Goal: Use online tool/utility: Utilize a website feature to perform a specific function

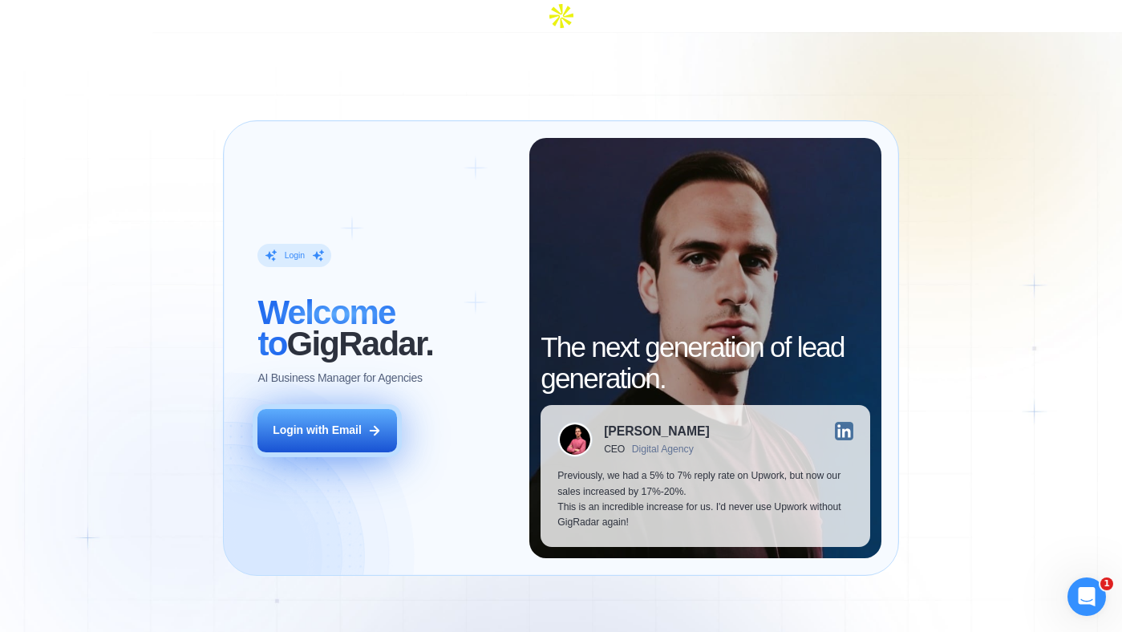
click at [362, 409] on button "Login with Email" at bounding box center [326, 430] width 139 height 43
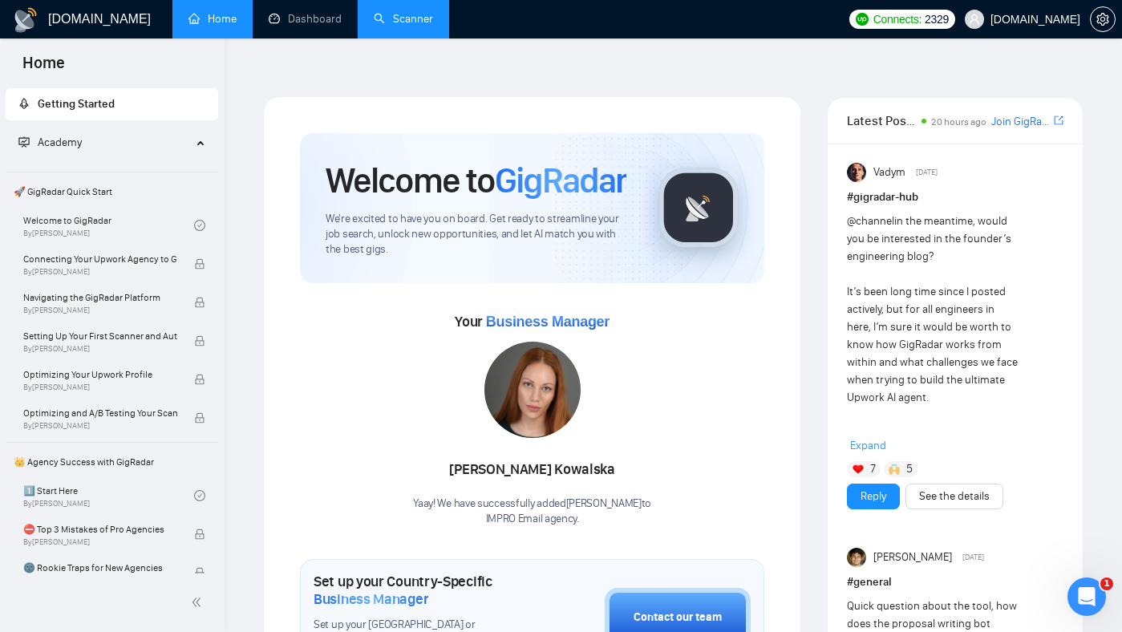
click at [417, 20] on link "Scanner" at bounding box center [403, 19] width 59 height 14
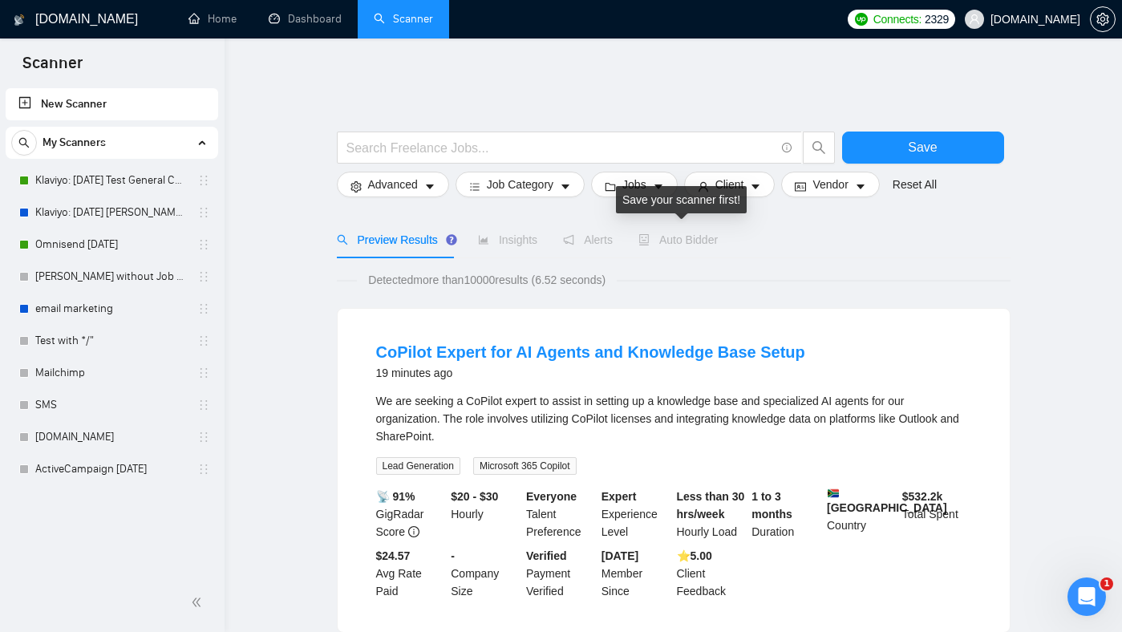
click at [715, 233] on span "Auto Bidder" at bounding box center [677, 239] width 79 height 13
click at [129, 181] on link "Klaviyo: [DATE] Test General Cover" at bounding box center [111, 180] width 152 height 32
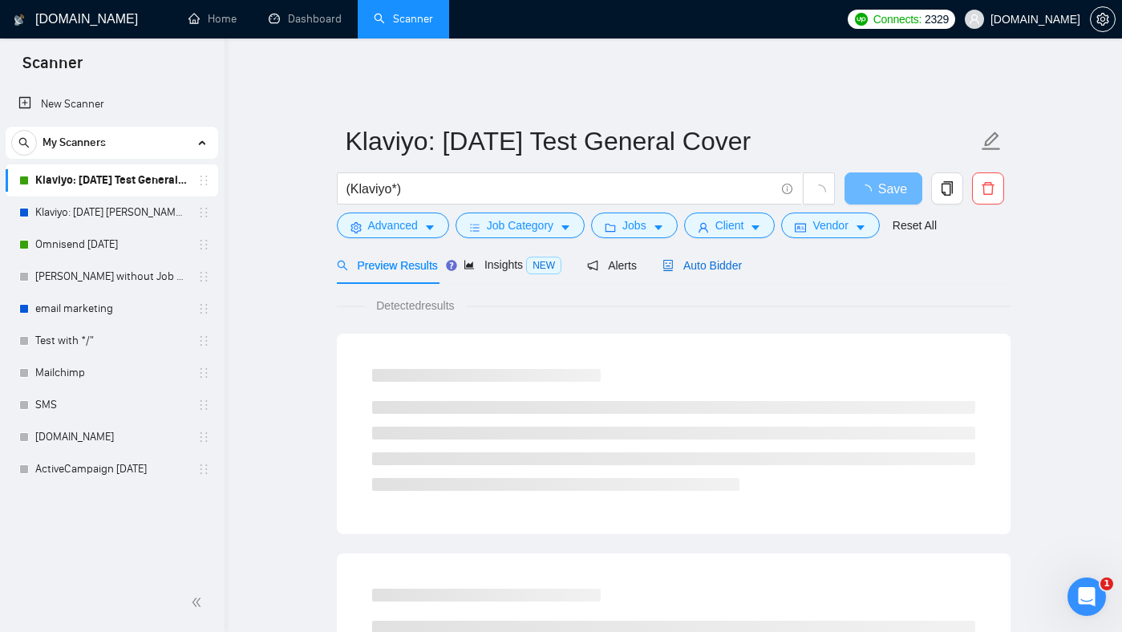
click at [723, 260] on span "Auto Bidder" at bounding box center [701, 265] width 79 height 13
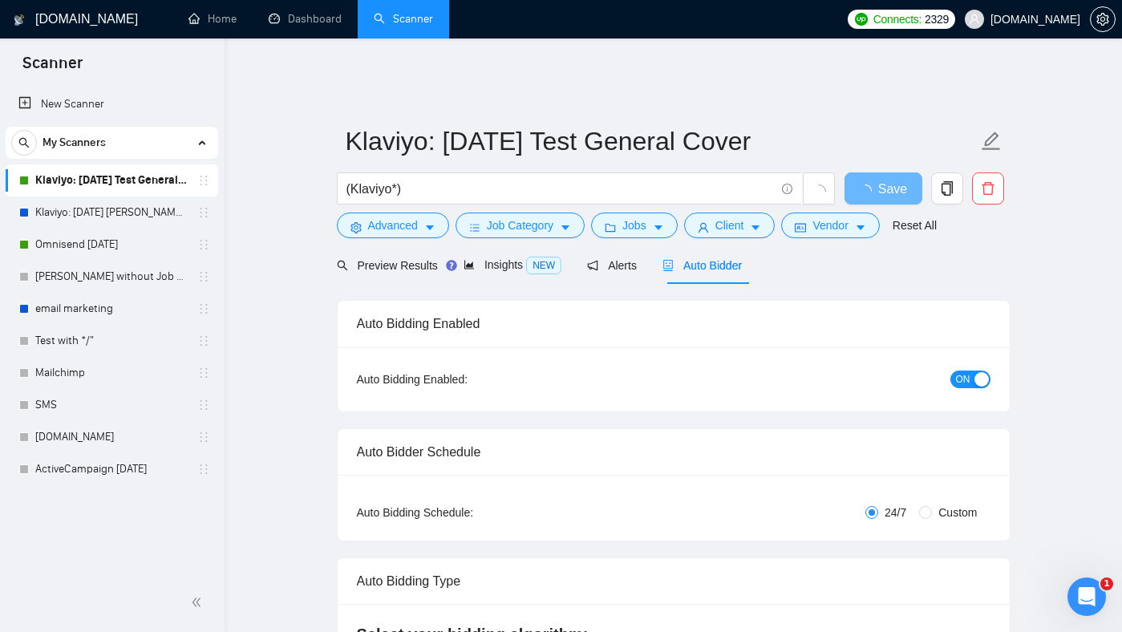
radio input "false"
radio input "true"
checkbox input "true"
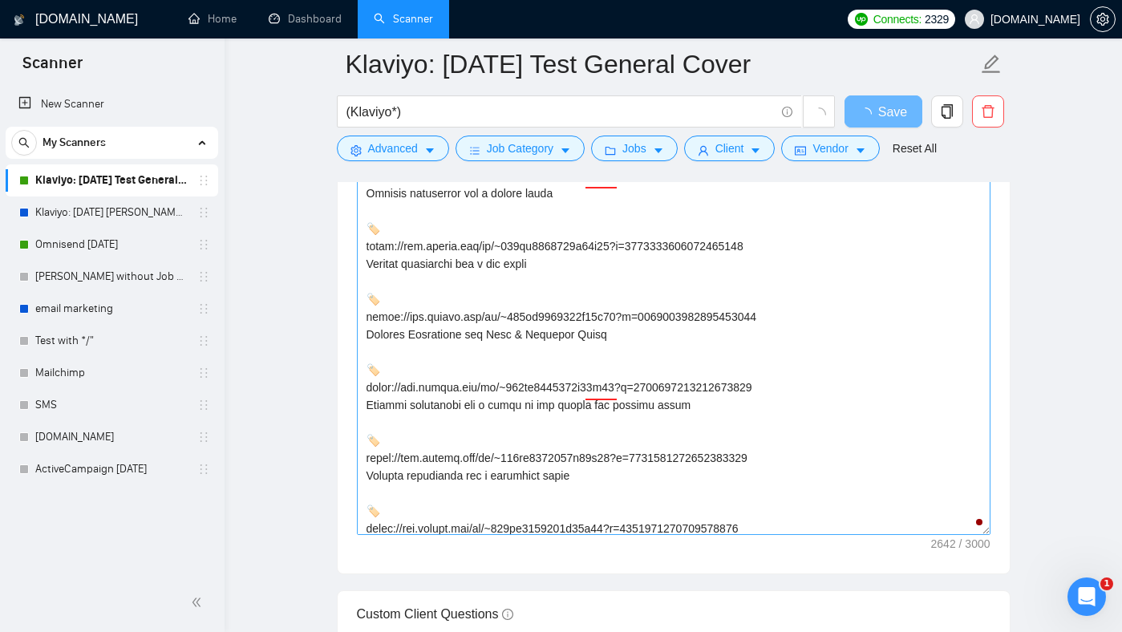
scroll to position [589, 0]
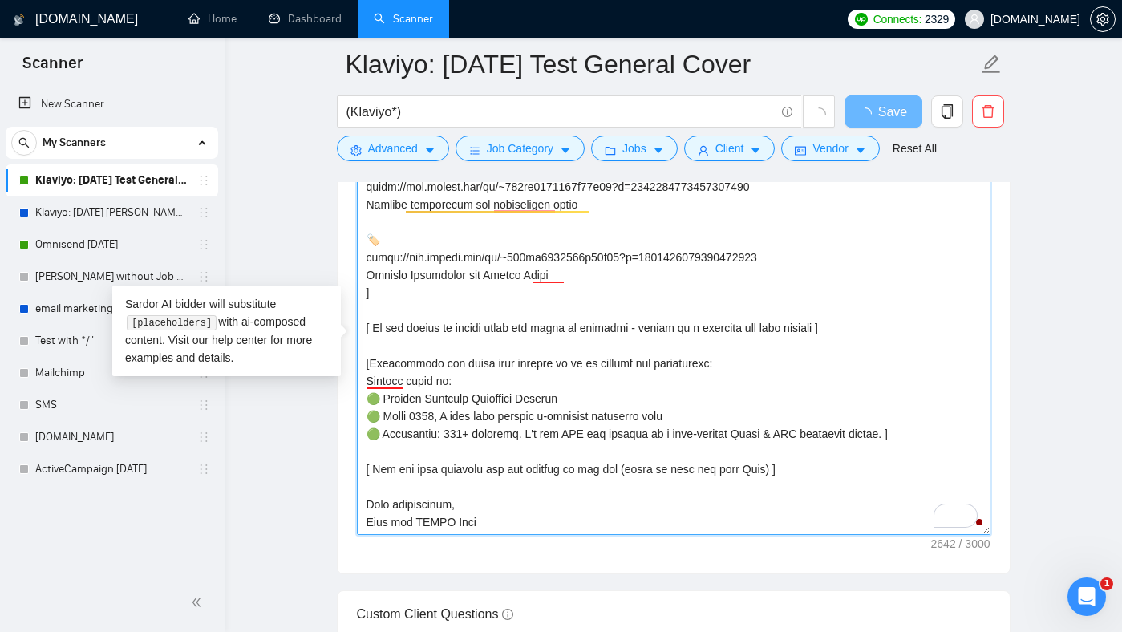
drag, startPoint x: 577, startPoint y: 269, endPoint x: 366, endPoint y: 263, distance: 210.2
click at [366, 263] on textarea "Cover letter template:" at bounding box center [674, 354] width 634 height 361
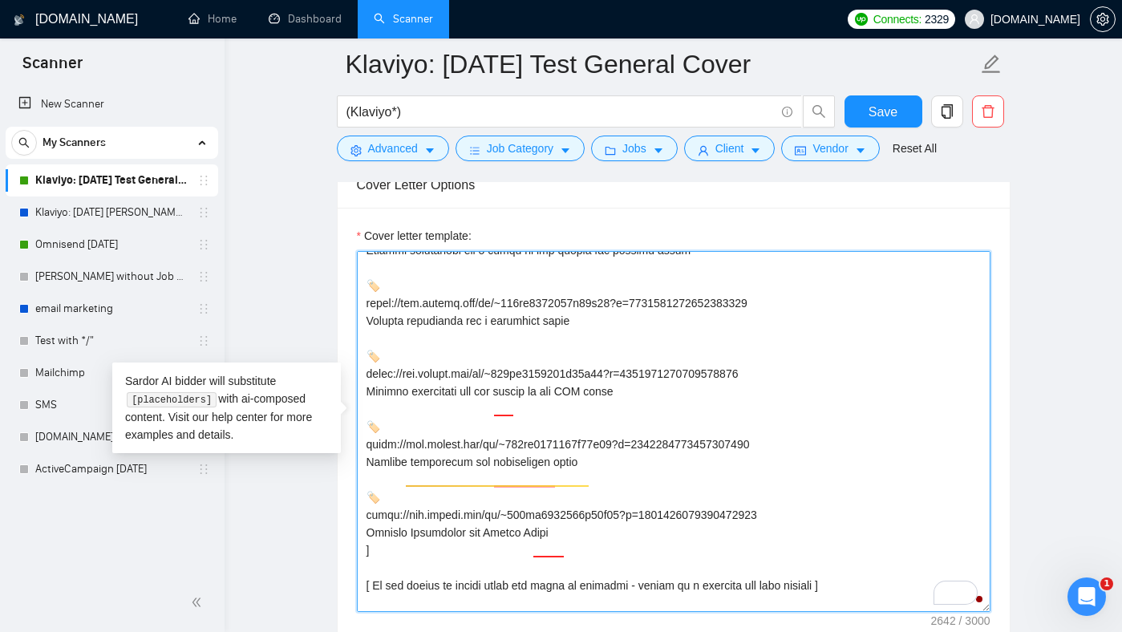
scroll to position [745, 0]
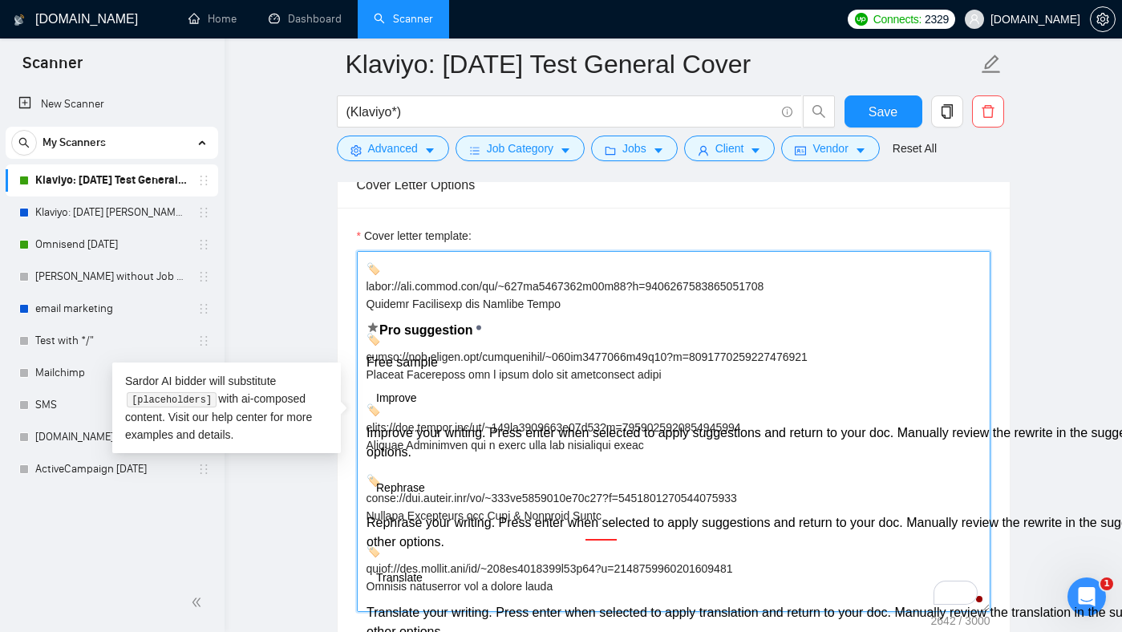
drag, startPoint x: 575, startPoint y: 311, endPoint x: 362, endPoint y: 309, distance: 213.3
click at [362, 309] on div "Cover Letter Options Cover letter template:" at bounding box center [674, 406] width 674 height 490
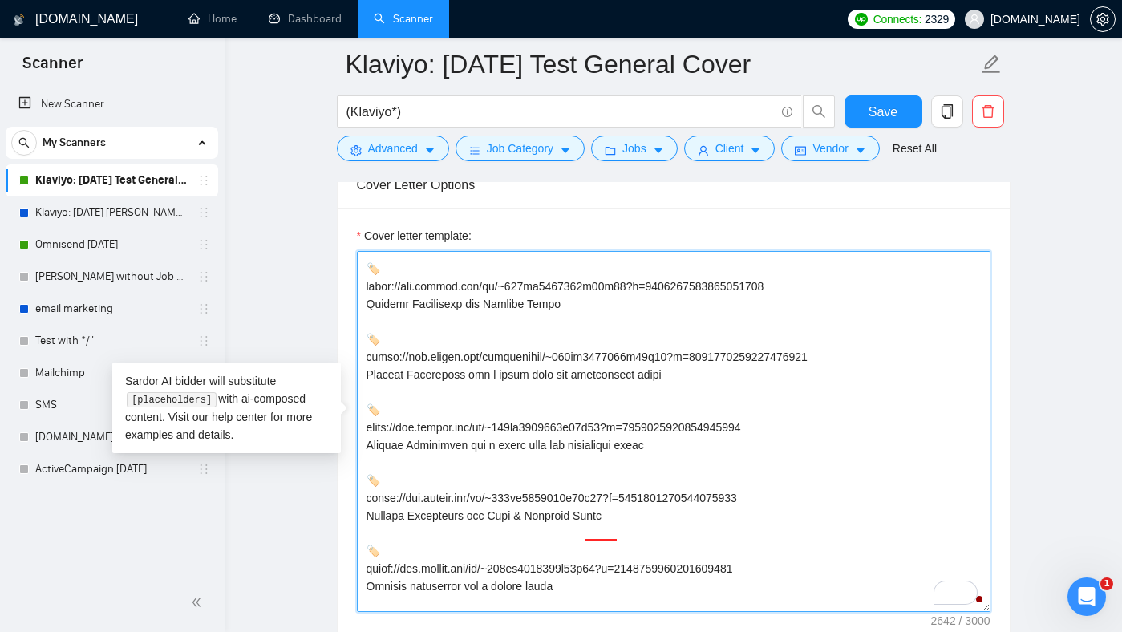
click at [684, 451] on textarea "Cover letter template:" at bounding box center [674, 431] width 634 height 361
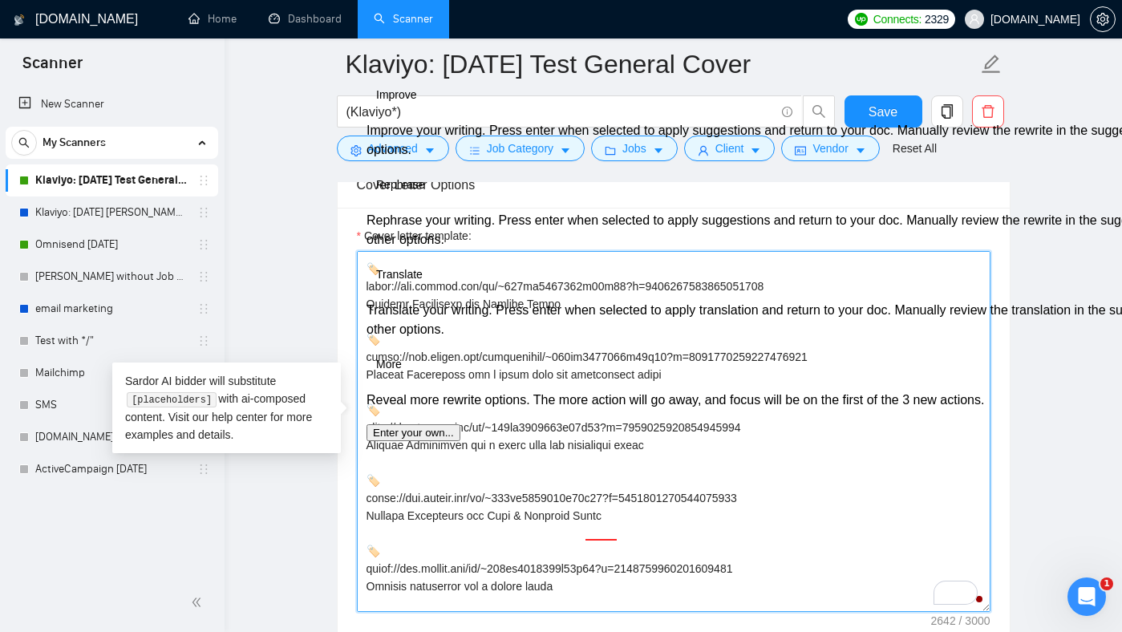
drag, startPoint x: 684, startPoint y: 451, endPoint x: 363, endPoint y: 451, distance: 320.8
click at [363, 451] on div "Cover Letter Options Cover letter template:" at bounding box center [674, 406] width 674 height 490
